Goal: Task Accomplishment & Management: Use online tool/utility

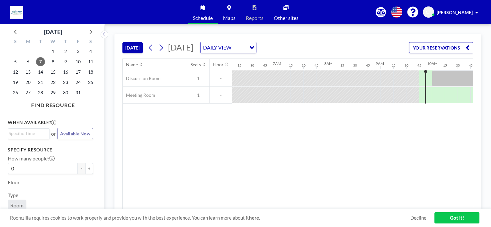
scroll to position [0, 267]
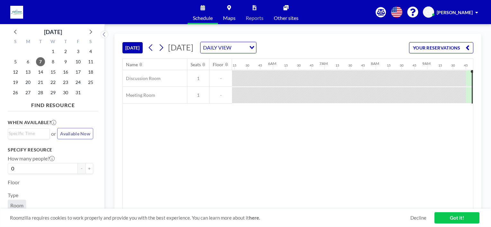
click at [278, 203] on div "Name Seats Floor 12AM 15 30 45 1AM 15 30 45 2AM 15 30 45 3AM 15 30 45 4AM 15 30…" at bounding box center [298, 134] width 350 height 150
click at [347, 141] on div "Name Seats Floor 12AM 15 30 45 1AM 15 30 45 2AM 15 30 45 3AM 15 30 45 4AM 15 30…" at bounding box center [298, 134] width 350 height 150
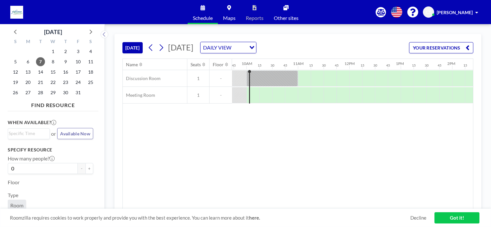
scroll to position [0, 501]
